Goal: Task Accomplishment & Management: Manage account settings

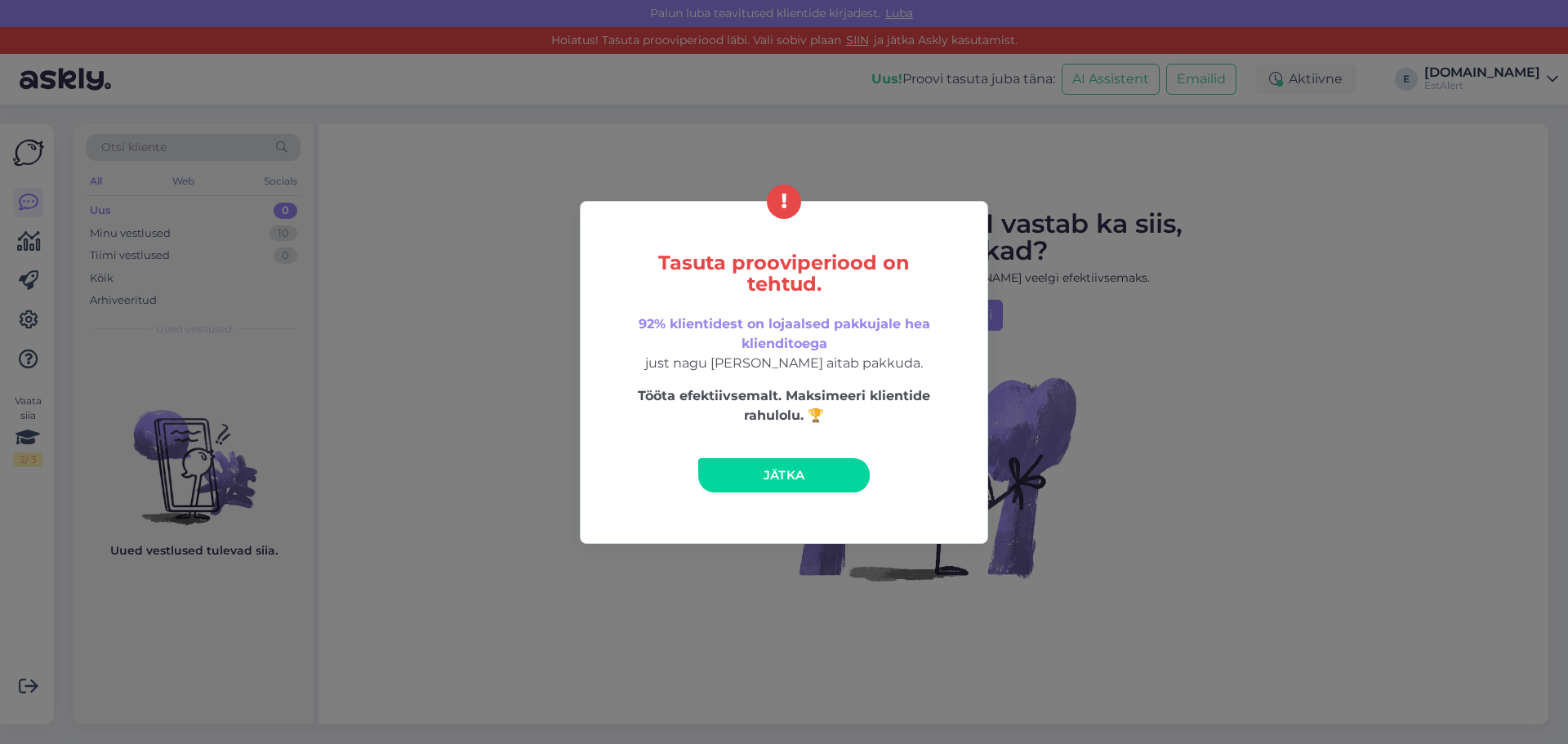
click at [748, 477] on link "Jätka" at bounding box center [784, 475] width 171 height 34
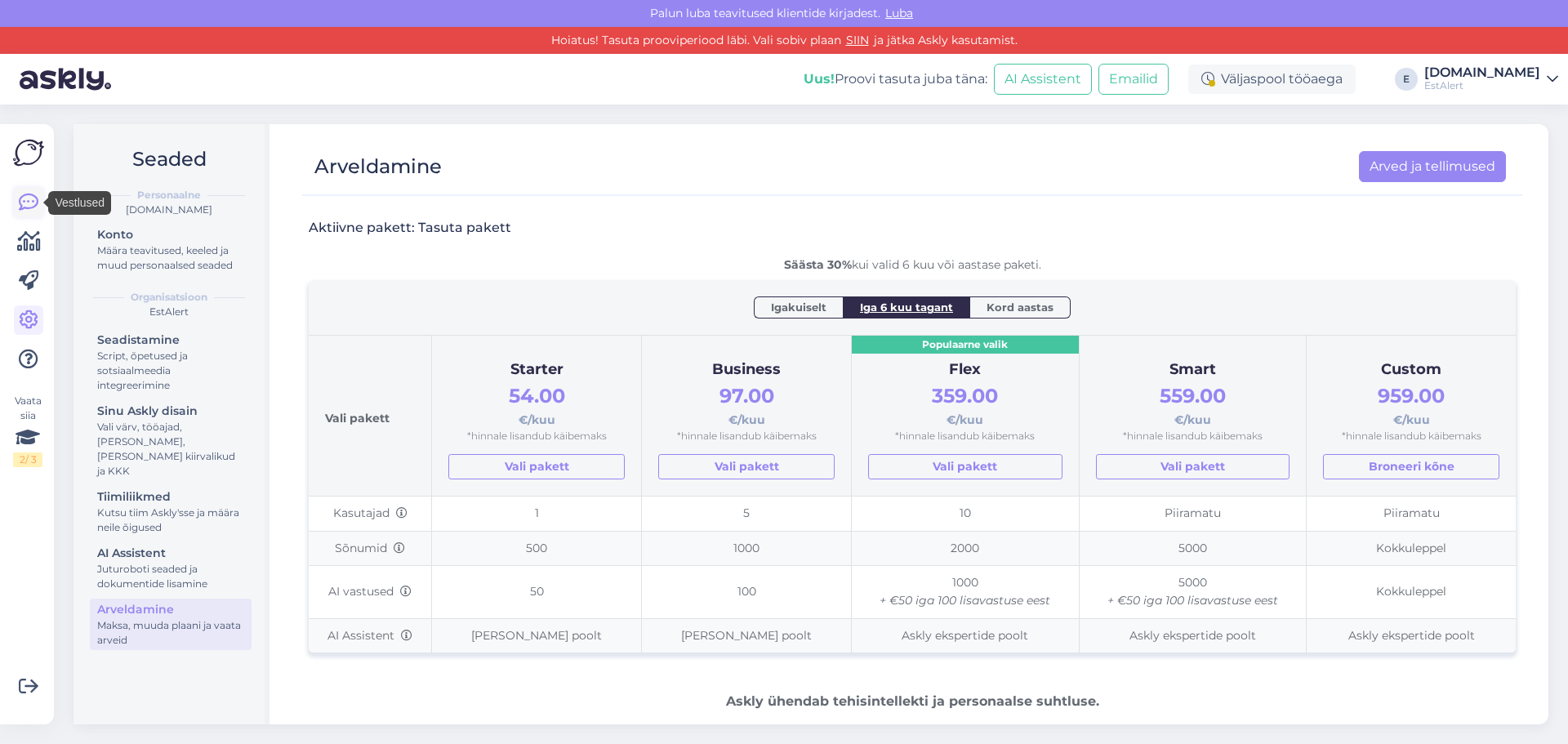
click at [30, 198] on icon at bounding box center [28, 202] width 19 height 19
